Goal: Navigation & Orientation: Find specific page/section

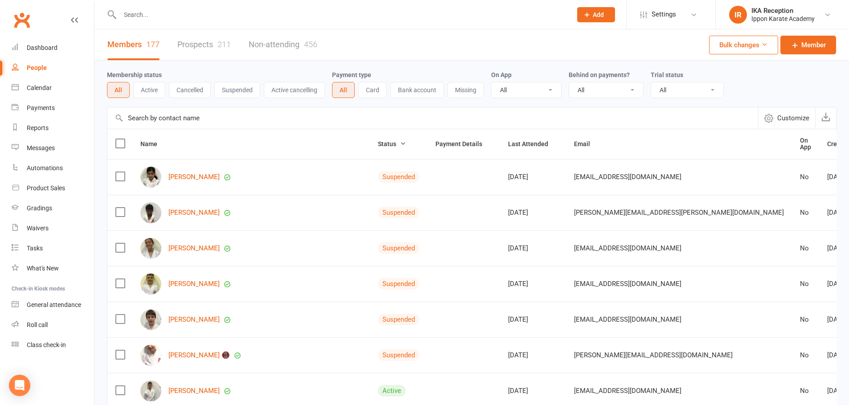
select select "100"
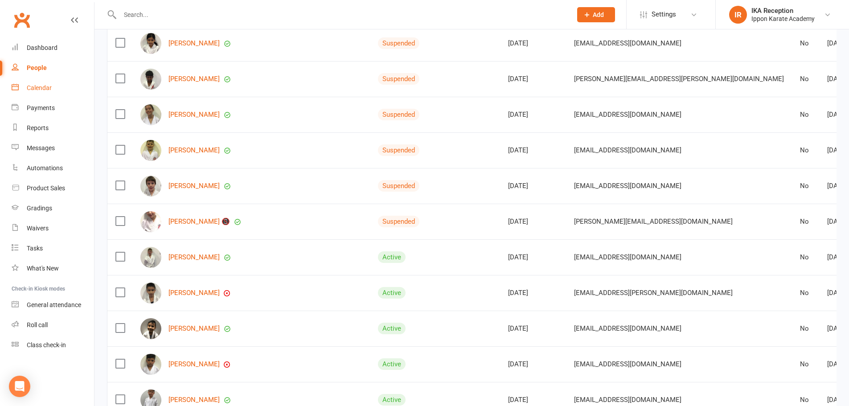
click at [45, 86] on div "Calendar" at bounding box center [39, 87] width 25 height 7
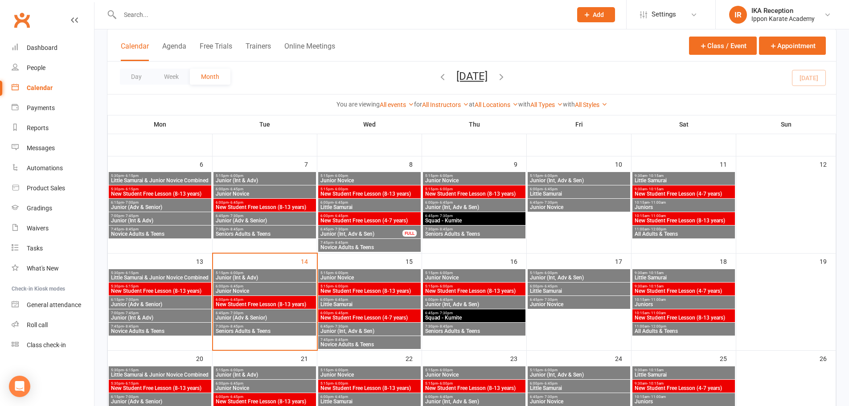
scroll to position [134, 0]
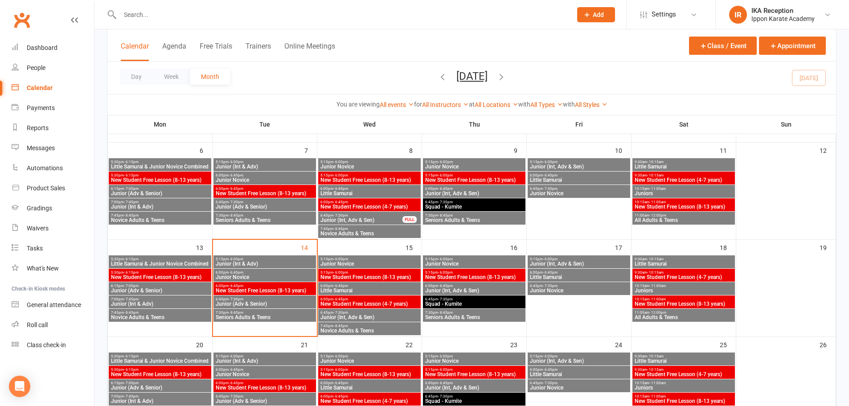
click at [268, 302] on span "Junior (Adv & Senior)" at bounding box center [264, 303] width 99 height 5
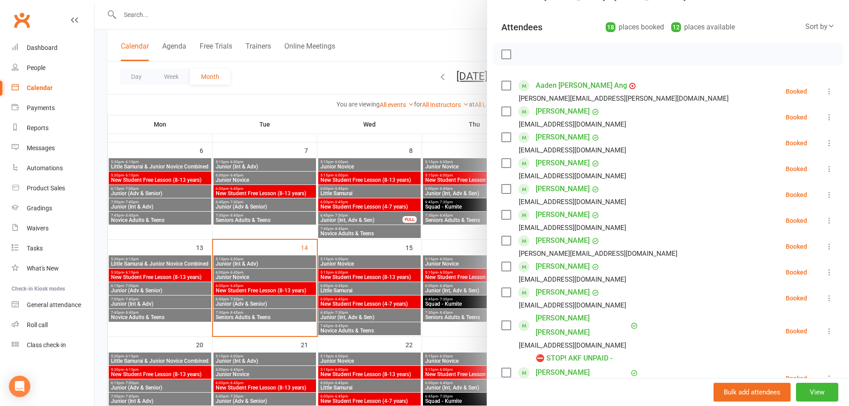
scroll to position [89, 0]
click at [237, 315] on div at bounding box center [471, 203] width 755 height 406
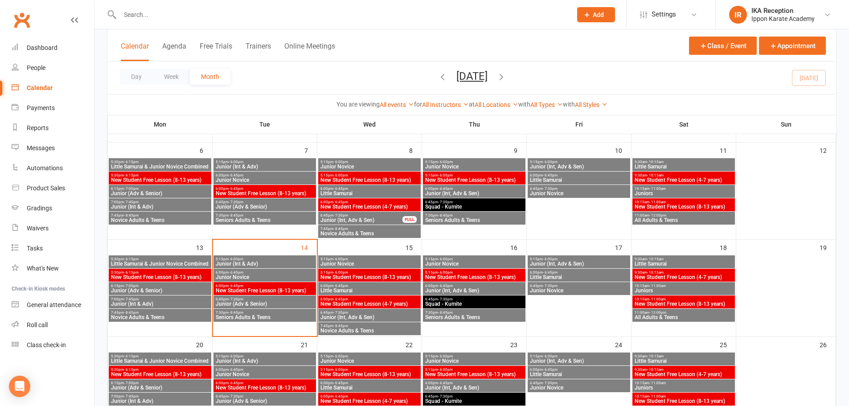
click at [240, 315] on span "Seniors Adults & Teens" at bounding box center [264, 317] width 99 height 5
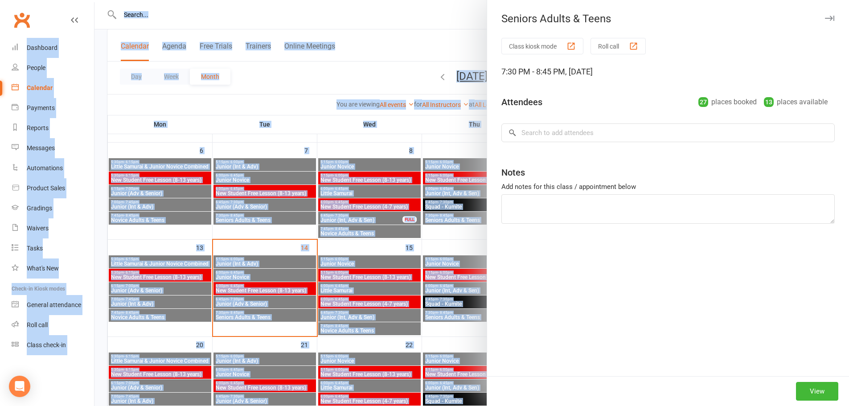
click at [241, 315] on div at bounding box center [471, 203] width 755 height 406
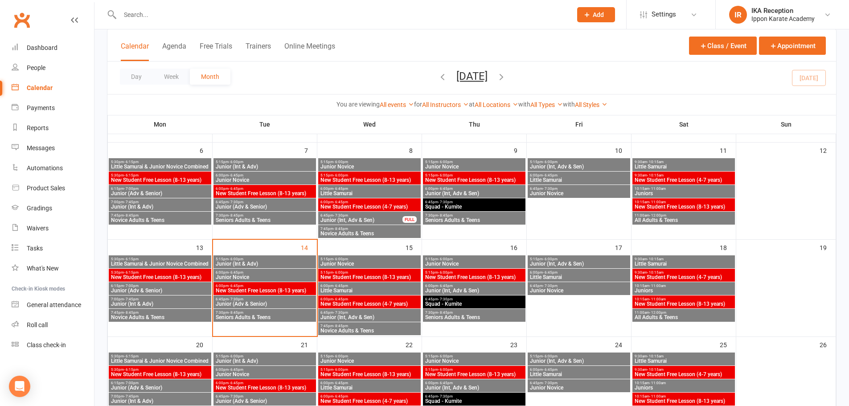
click at [241, 315] on span "Seniors Adults & Teens" at bounding box center [264, 317] width 99 height 5
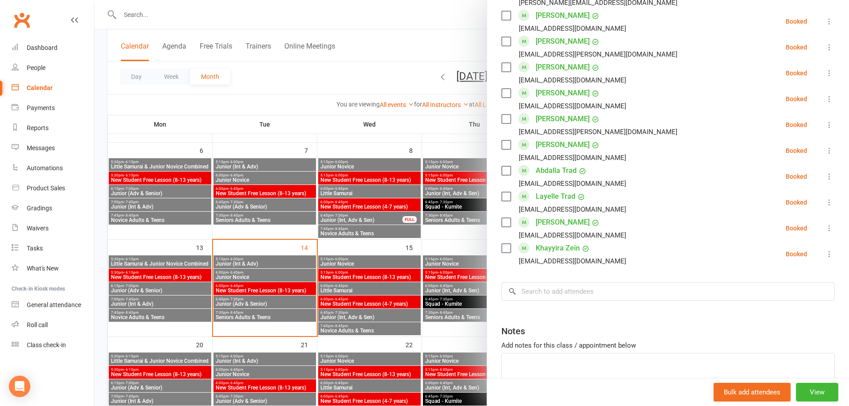
scroll to position [624, 0]
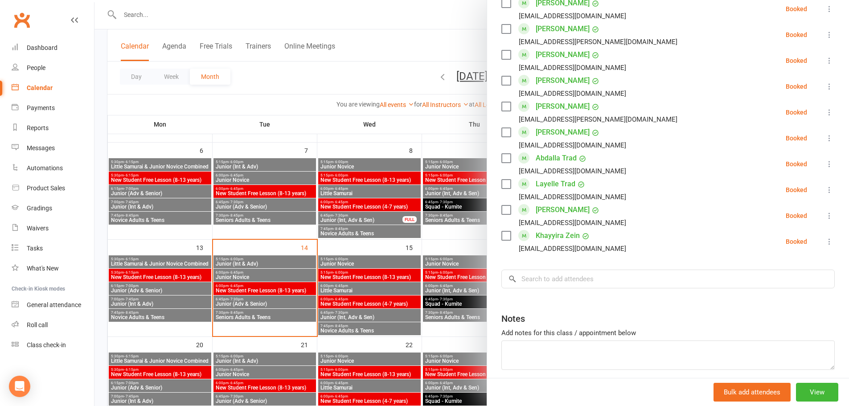
click at [425, 21] on div at bounding box center [471, 203] width 755 height 406
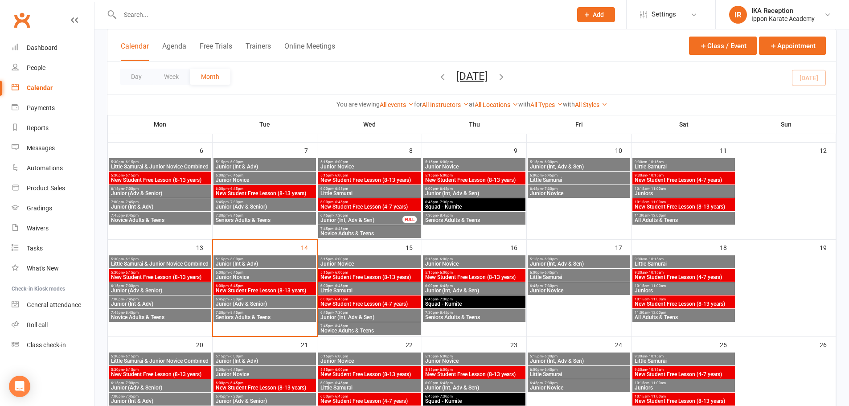
click at [492, 316] on span "Seniors Adults & Teens" at bounding box center [474, 317] width 99 height 5
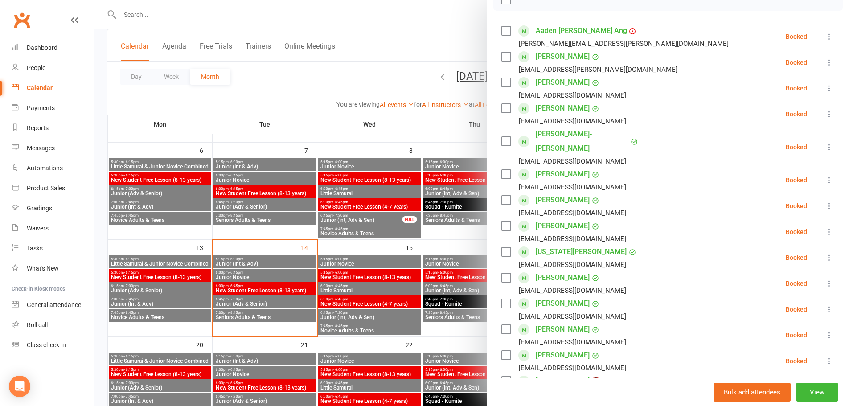
scroll to position [134, 0]
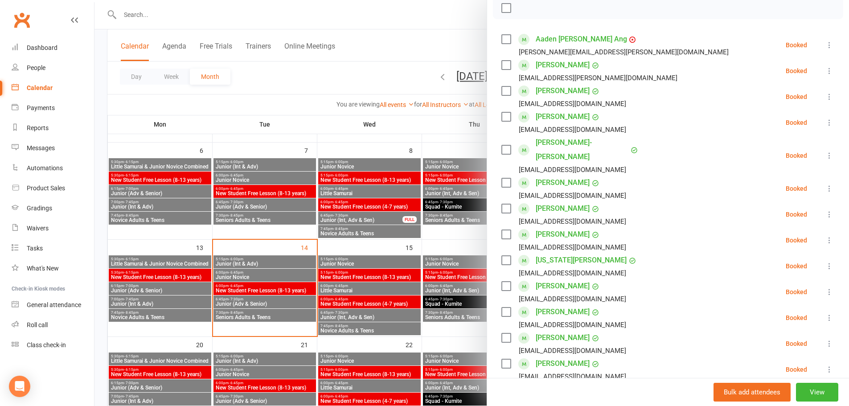
drag, startPoint x: 589, startPoint y: 41, endPoint x: 345, endPoint y: 43, distance: 244.3
click at [345, 43] on div at bounding box center [471, 203] width 755 height 406
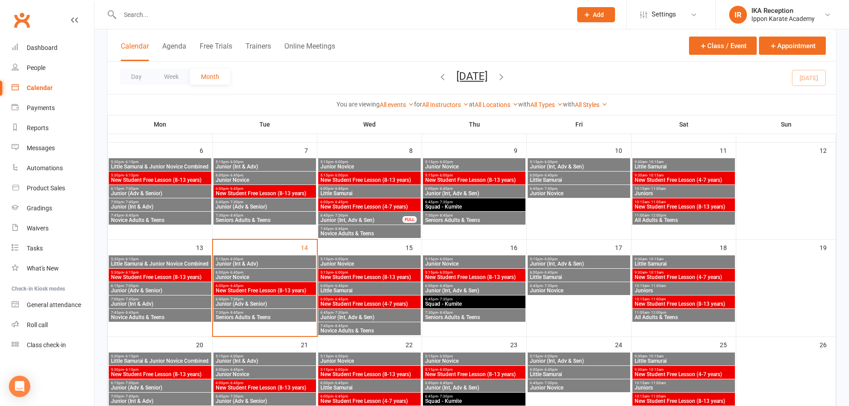
click at [462, 317] on span "Seniors Adults & Teens" at bounding box center [474, 317] width 99 height 5
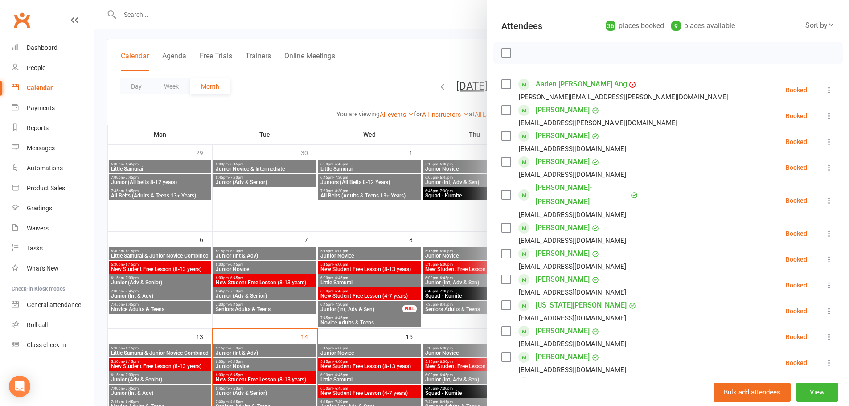
scroll to position [89, 0]
